Goal: Entertainment & Leisure: Consume media (video, audio)

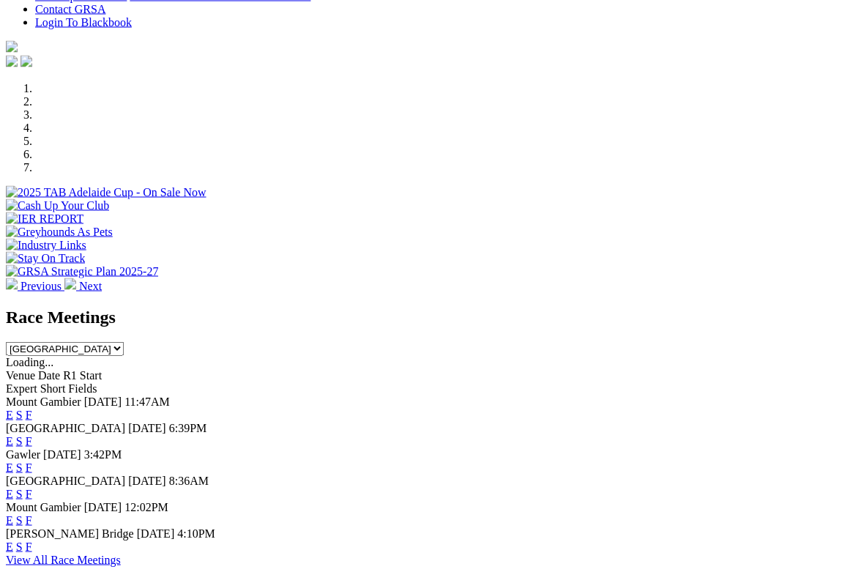
scroll to position [381, 0]
click at [23, 408] on link "S" at bounding box center [19, 414] width 7 height 12
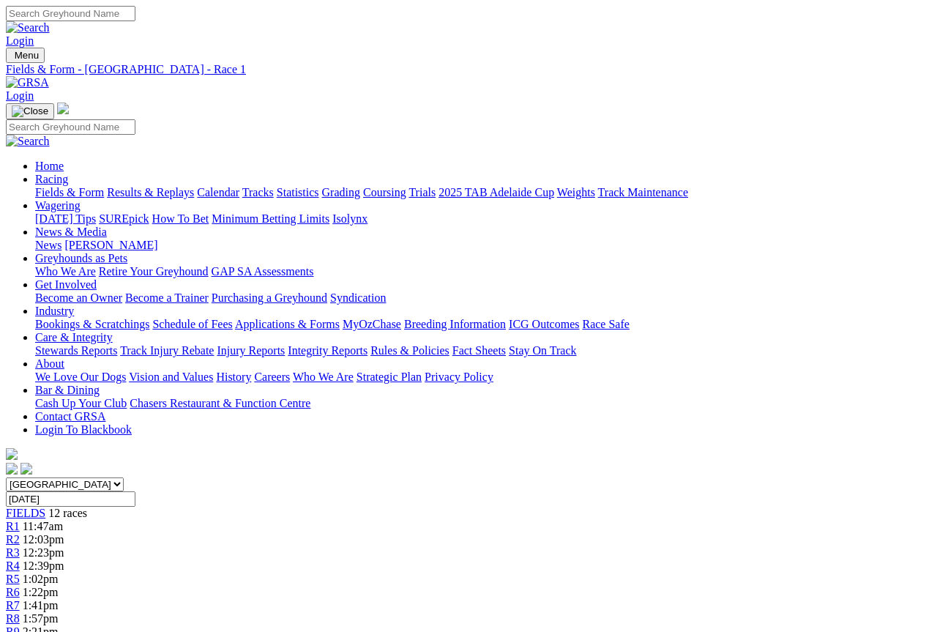
scroll to position [1, 0]
click at [20, 532] on span "R2" at bounding box center [13, 538] width 14 height 12
click at [64, 532] on span "12:03pm" at bounding box center [44, 538] width 42 height 12
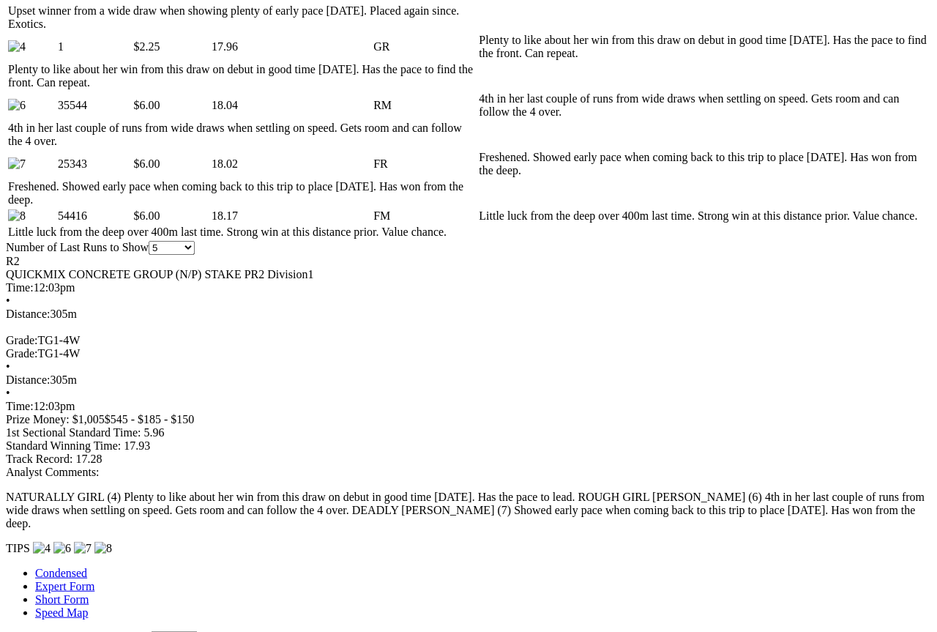
scroll to position [940, 0]
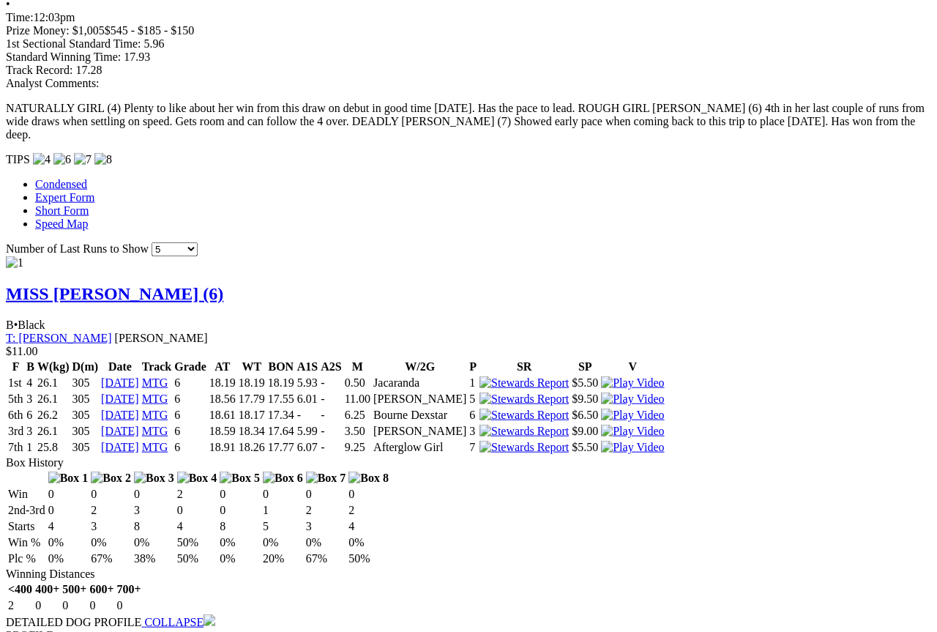
scroll to position [1328, 0]
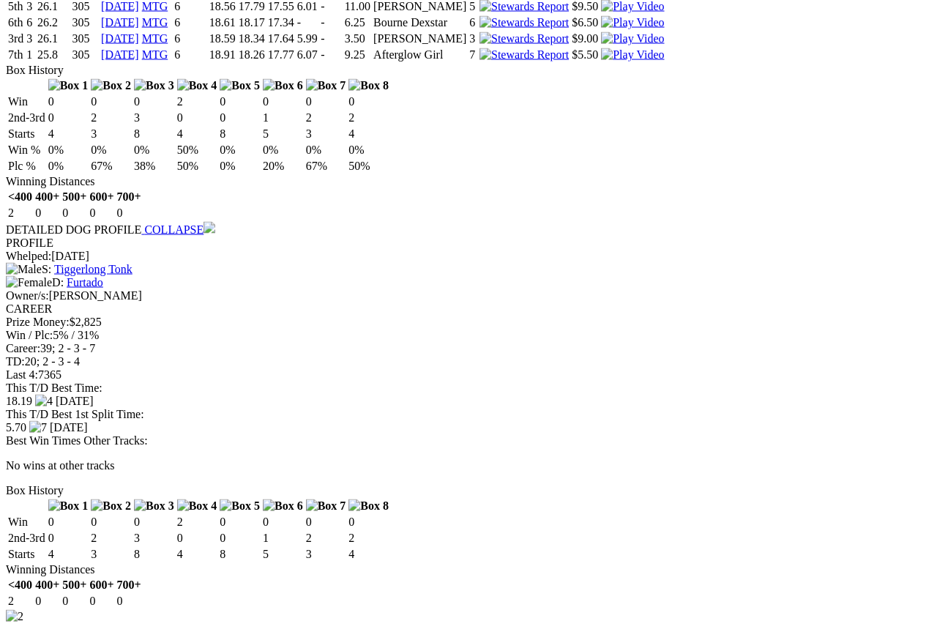
scroll to position [1723, 0]
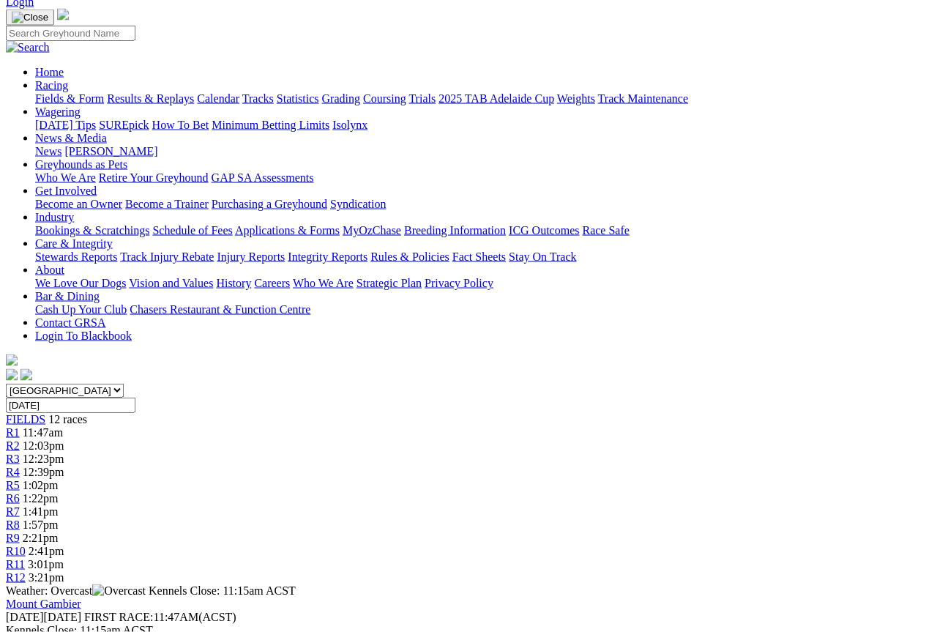
scroll to position [0, 0]
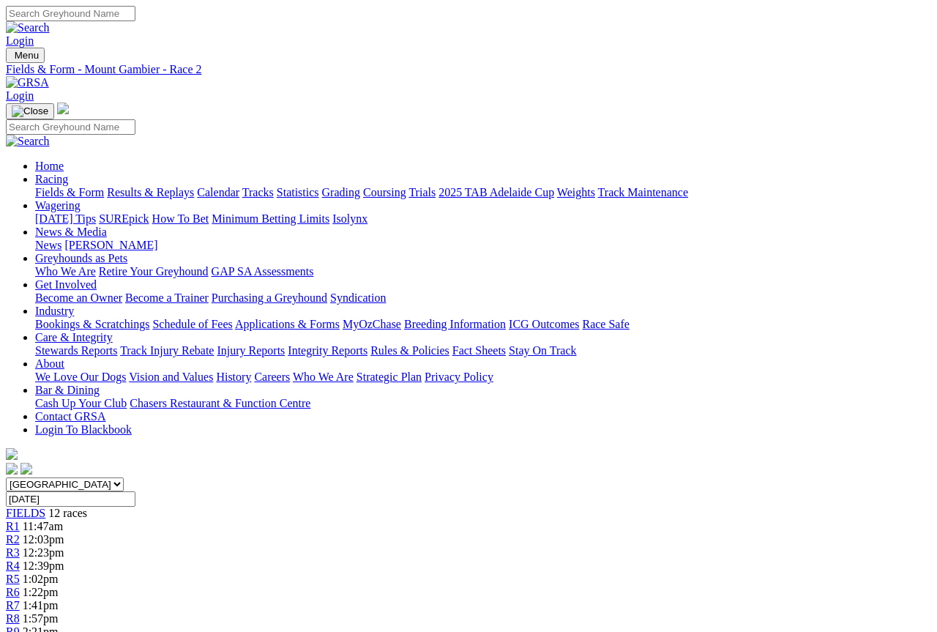
click at [20, 520] on link "R1" at bounding box center [13, 526] width 14 height 12
